Goal: Navigation & Orientation: Find specific page/section

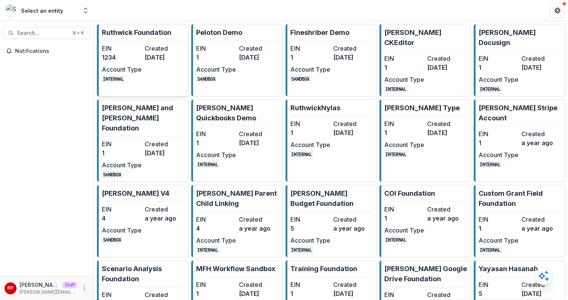
click at [148, 46] on dt "Created" at bounding box center [165, 48] width 40 height 9
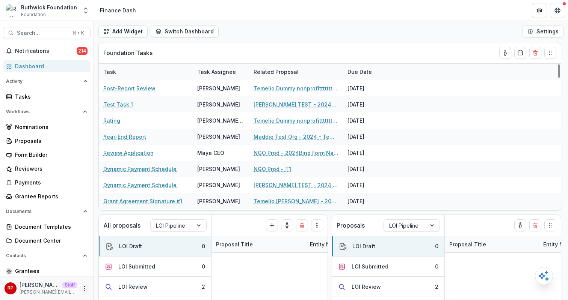
click at [81, 289] on icon "More" at bounding box center [84, 289] width 6 height 6
click at [125, 271] on link "User Settings" at bounding box center [132, 272] width 80 height 12
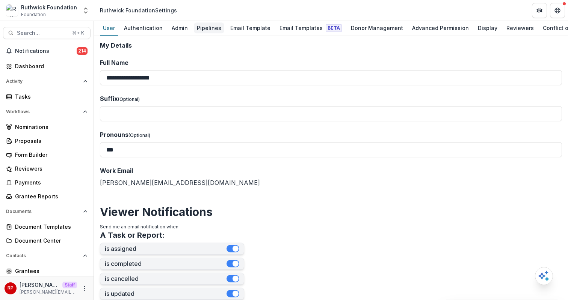
click at [208, 27] on div "Pipelines" at bounding box center [209, 28] width 30 height 11
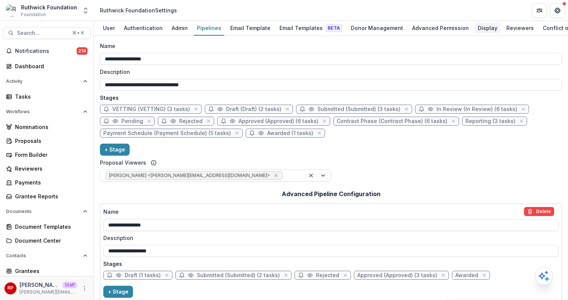
click at [483, 27] on div "Display" at bounding box center [487, 28] width 26 height 11
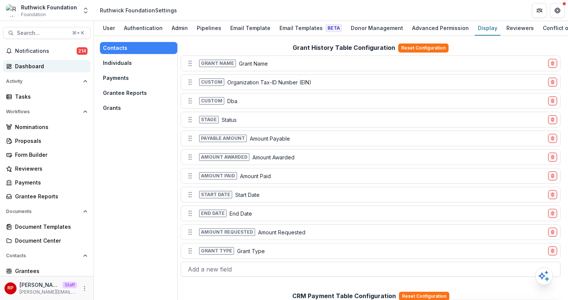
click at [32, 63] on div "Dashboard" at bounding box center [49, 66] width 69 height 8
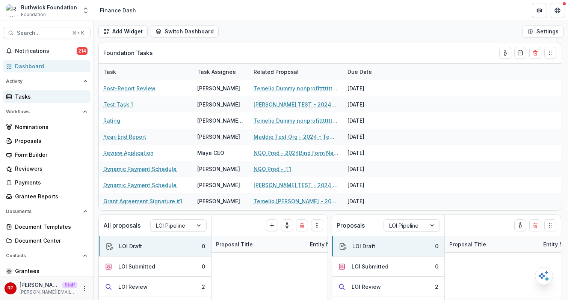
click at [46, 99] on div "Tasks" at bounding box center [49, 97] width 69 height 8
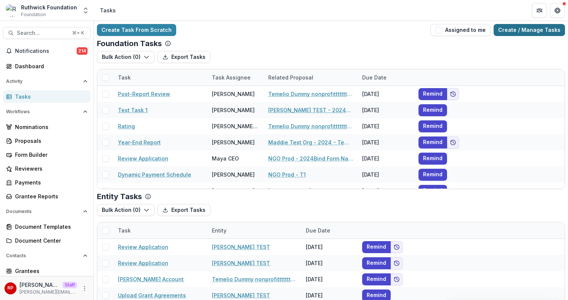
click at [531, 28] on link "Create / Manage Tasks" at bounding box center [528, 30] width 71 height 12
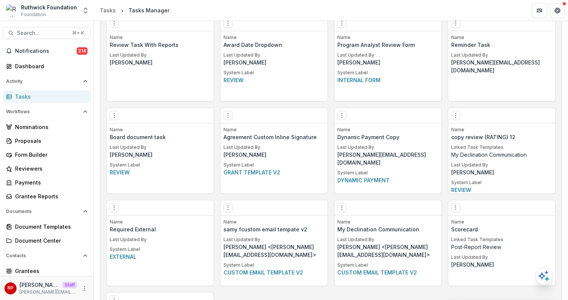
scroll to position [981, 0]
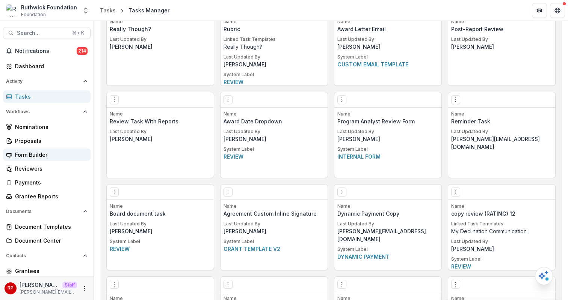
click at [65, 152] on div "Form Builder" at bounding box center [49, 155] width 69 height 8
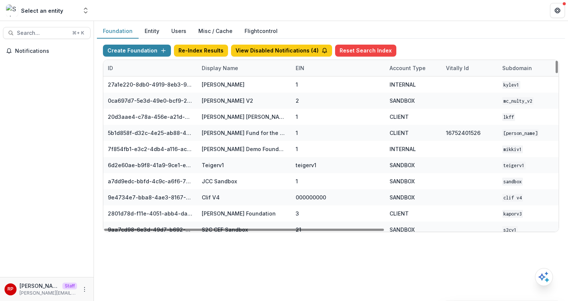
click at [236, 71] on div "Display Name" at bounding box center [219, 68] width 45 height 8
click at [243, 90] on input at bounding box center [244, 85] width 90 height 12
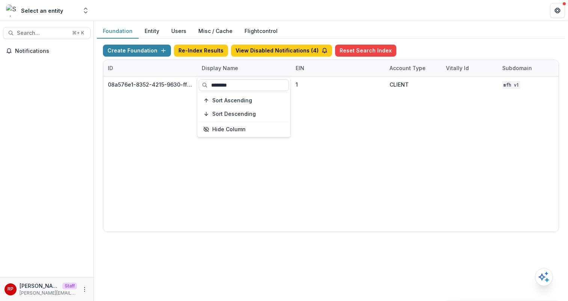
type input "********"
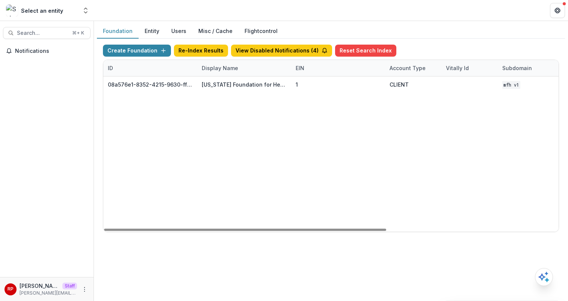
click at [365, 140] on div "08a576e1-8352-4215-9630-ff0d35d85970 [US_STATE] Foundation for Health 1 CLIENT …" at bounding box center [469, 154] width 732 height 155
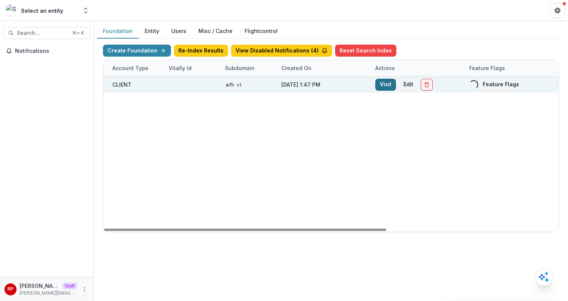
click at [381, 84] on link "Visit" at bounding box center [385, 85] width 21 height 12
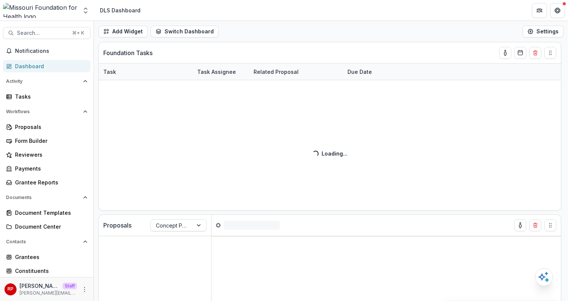
click at [311, 38] on div "Add Widget Switch Dashboard DLS Dashboard Default New Dashboard Settings" at bounding box center [331, 31] width 474 height 21
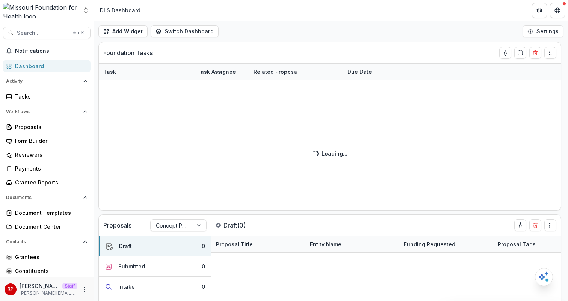
click at [345, 26] on div "Add Widget Switch Dashboard DLS Dashboard Default New Dashboard Settings" at bounding box center [331, 31] width 474 height 21
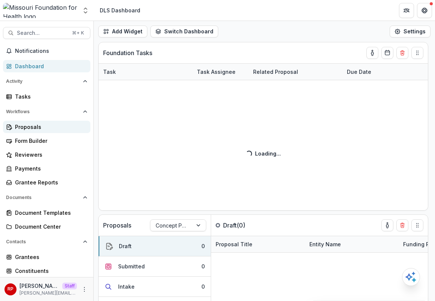
click at [51, 131] on link "Proposals" at bounding box center [46, 127] width 87 height 12
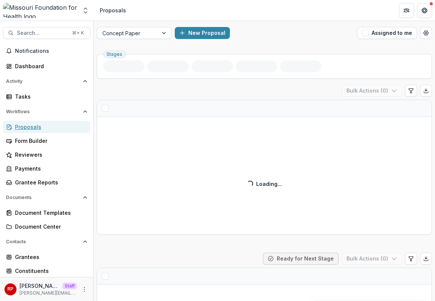
scroll to position [6, 0]
